Goal: Navigation & Orientation: Find specific page/section

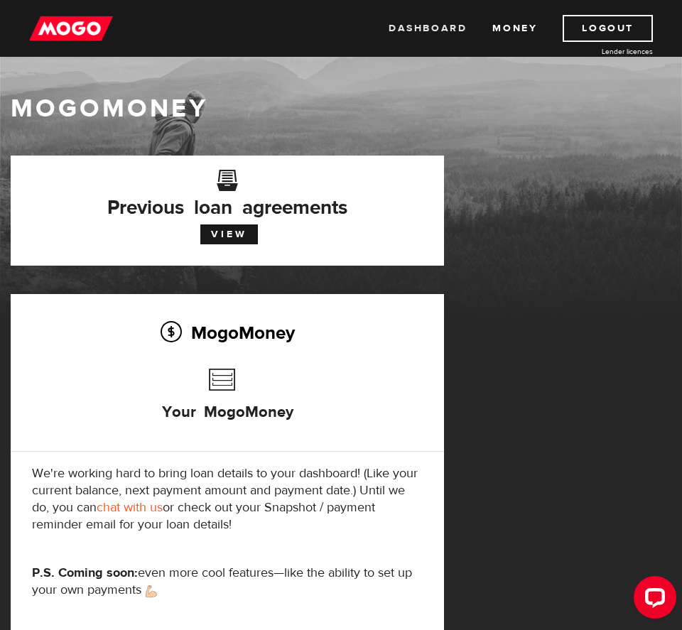
click at [441, 28] on link "Dashboard" at bounding box center [427, 28] width 78 height 27
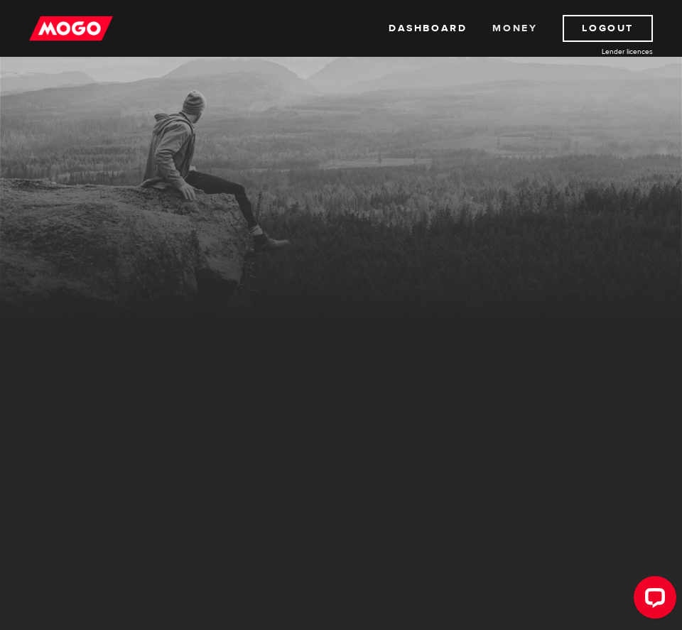
click at [511, 21] on link "Money" at bounding box center [514, 28] width 45 height 27
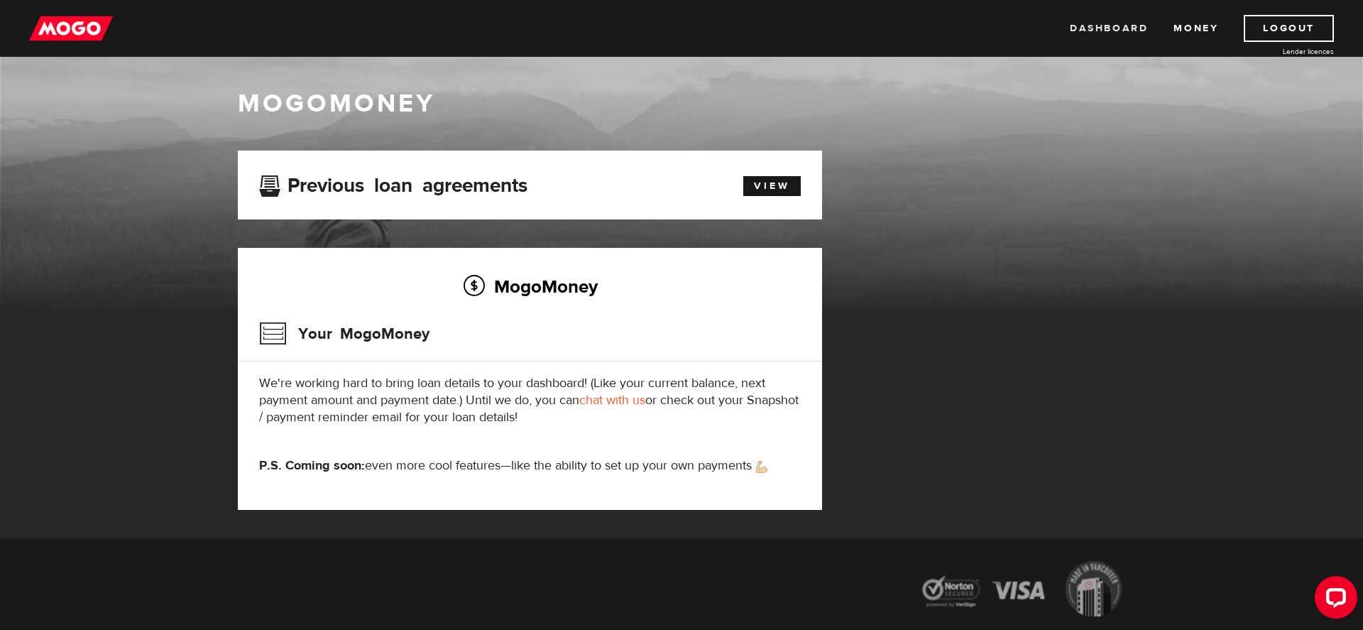
scroll to position [9, 0]
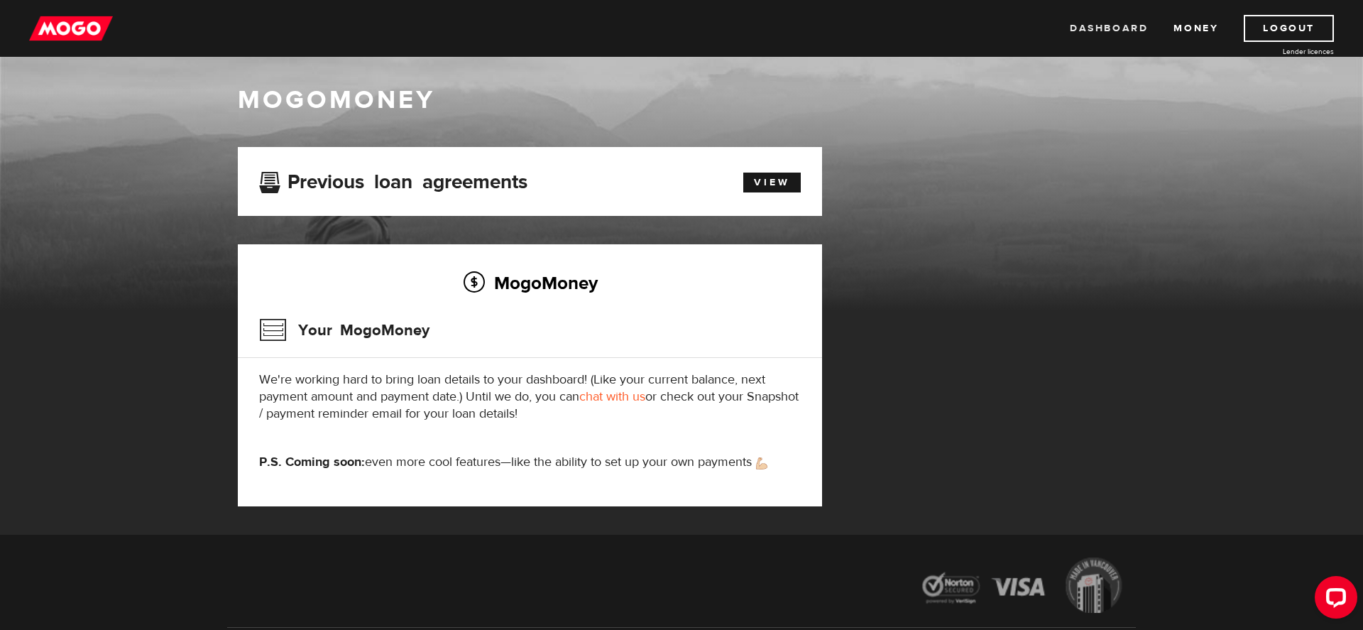
click at [681, 26] on link "Dashboard" at bounding box center [1109, 28] width 78 height 27
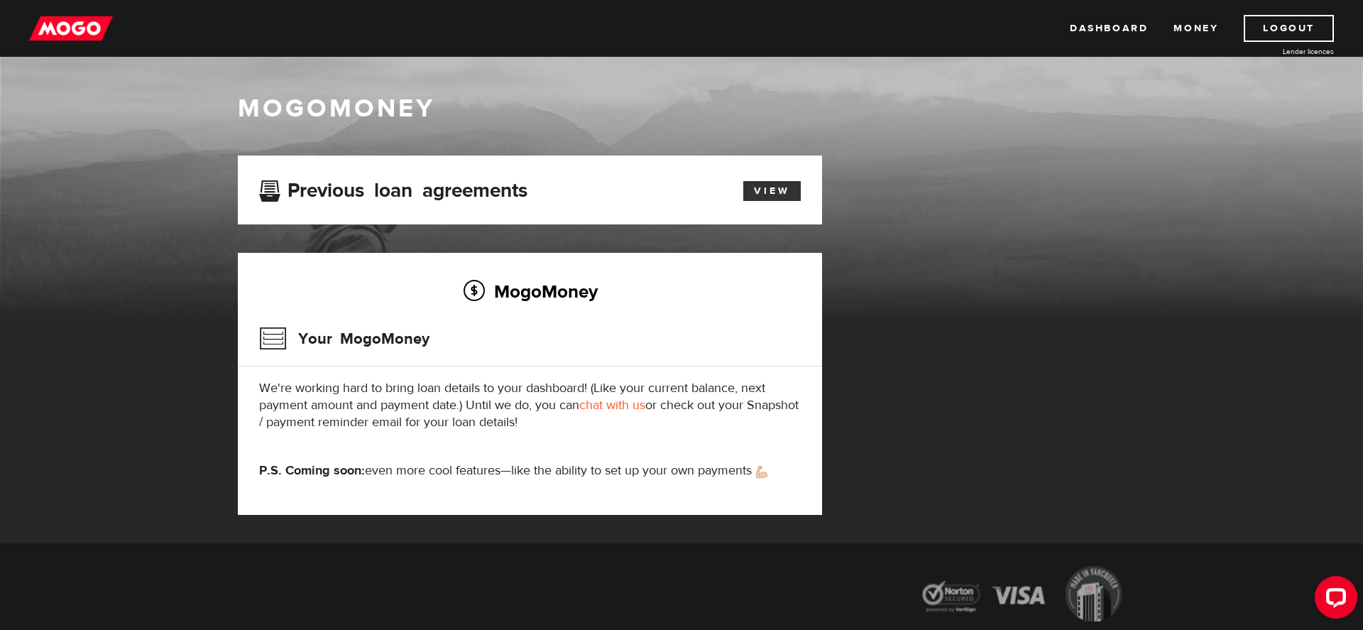
click at [785, 196] on link "View" at bounding box center [772, 191] width 58 height 20
